Goal: Task Accomplishment & Management: Use online tool/utility

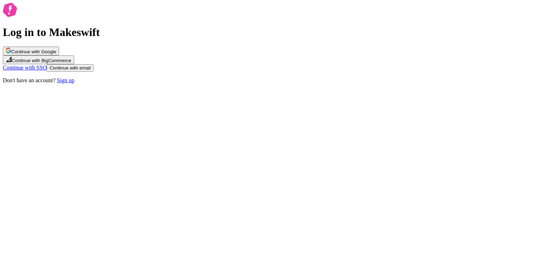
click at [90, 71] on span "Continue with email" at bounding box center [69, 67] width 41 height 5
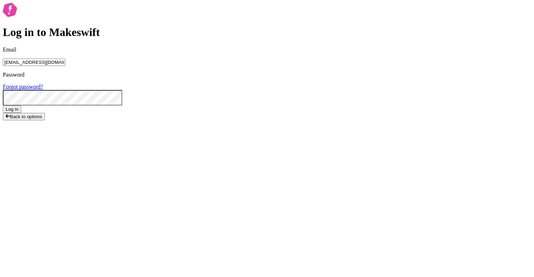
type input "lukemirejoseph+63@gmail.com"
click at [3, 106] on button "Log in" at bounding box center [12, 109] width 18 height 7
click at [355, 57] on div "Log in to Makeswift Email lukemirejoseph+63@gmail.com Password Forgot password?…" at bounding box center [267, 63] width 528 height 120
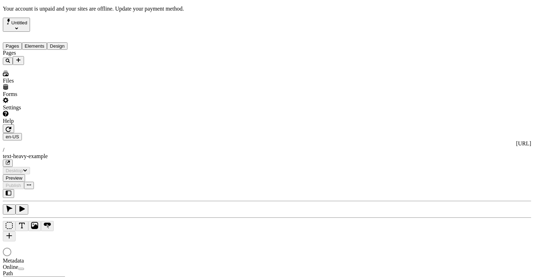
type input "This is my wonderful title and I'm proud of it."
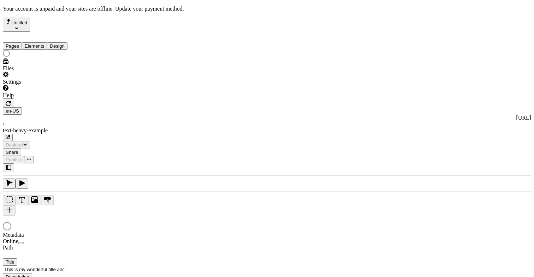
type input "/text-heavy-example"
